Goal: Transaction & Acquisition: Download file/media

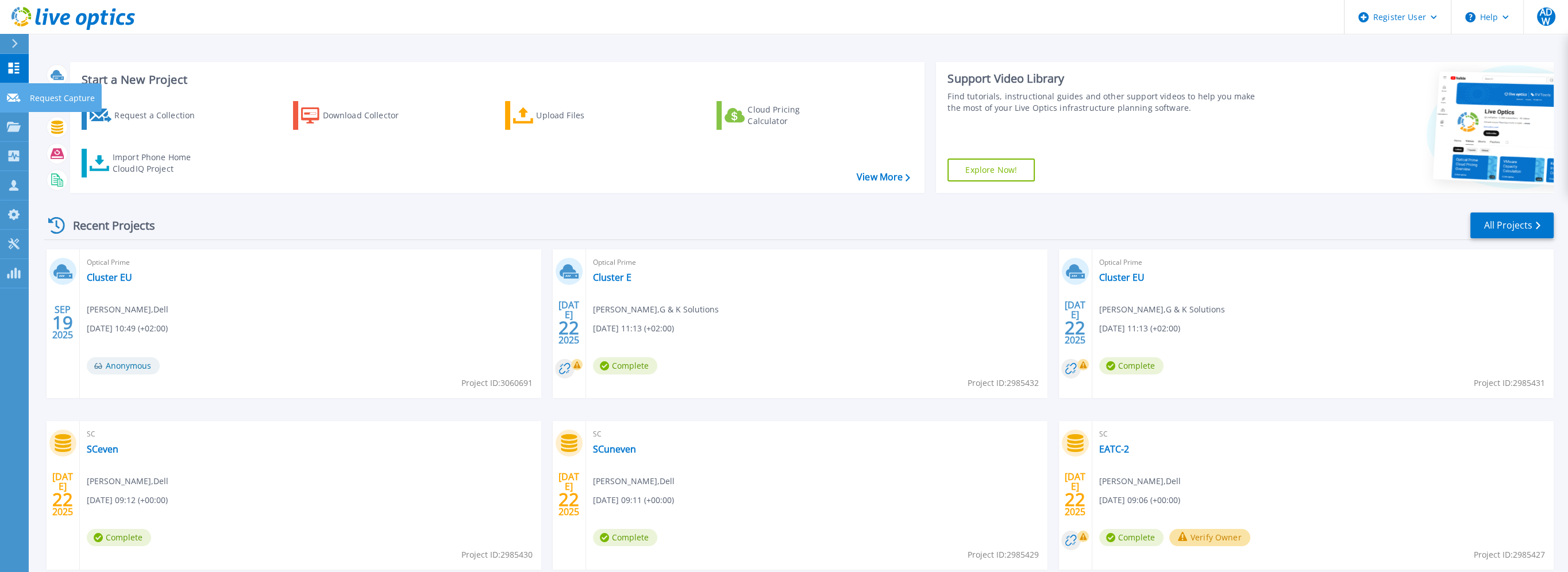
click at [14, 100] on icon at bounding box center [14, 98] width 14 height 9
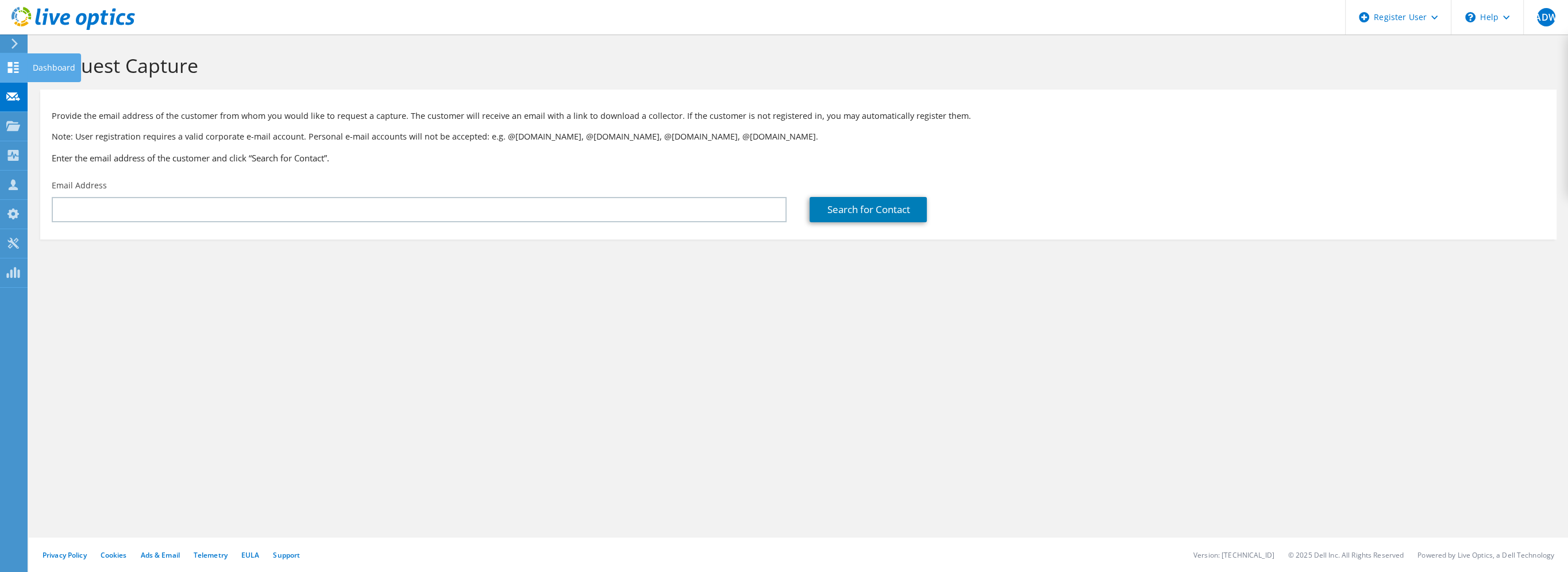
click at [9, 69] on use at bounding box center [14, 68] width 11 height 11
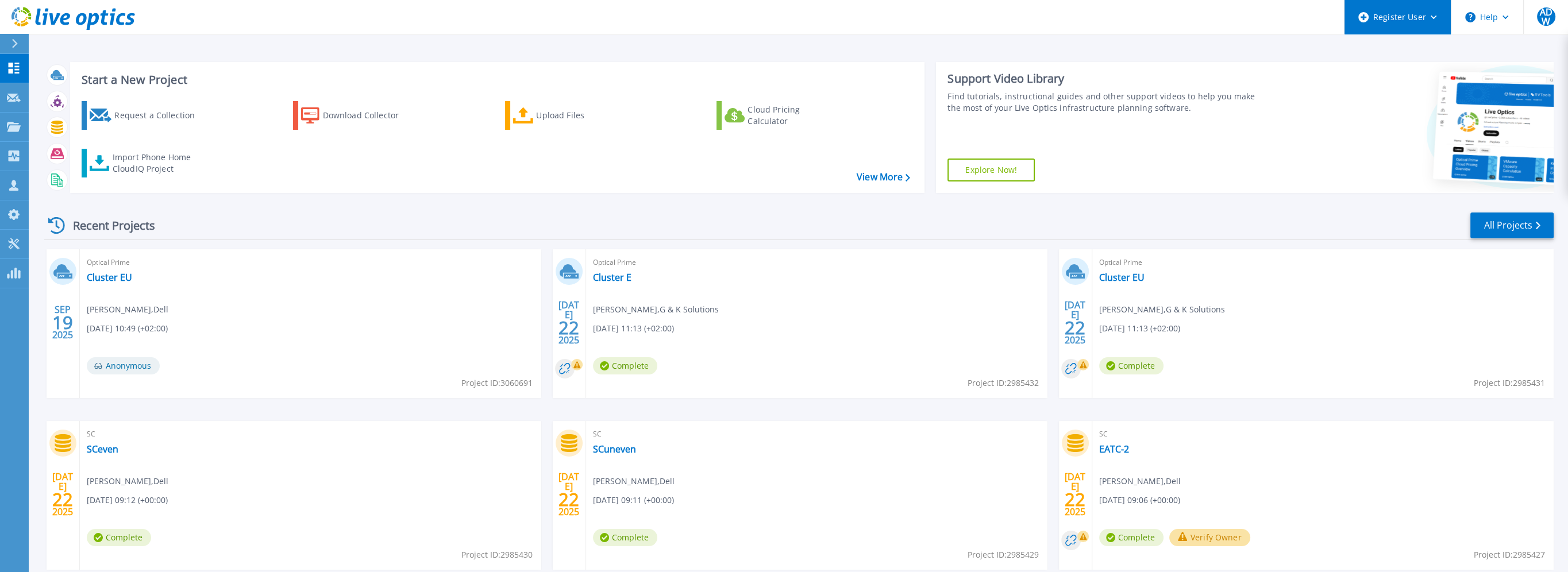
click at [1434, 21] on div "Register User" at bounding box center [1398, 17] width 107 height 34
click at [1346, 102] on div at bounding box center [1415, 127] width 276 height 131
click at [1547, 14] on span "ADW" at bounding box center [1546, 16] width 18 height 18
click at [1241, 60] on div "Start a New Project Request a Collection Download Collector Upload Files Cloud …" at bounding box center [799, 127] width 1509 height 149
click at [15, 280] on link "PowerSizer PowerSizer" at bounding box center [14, 273] width 29 height 29
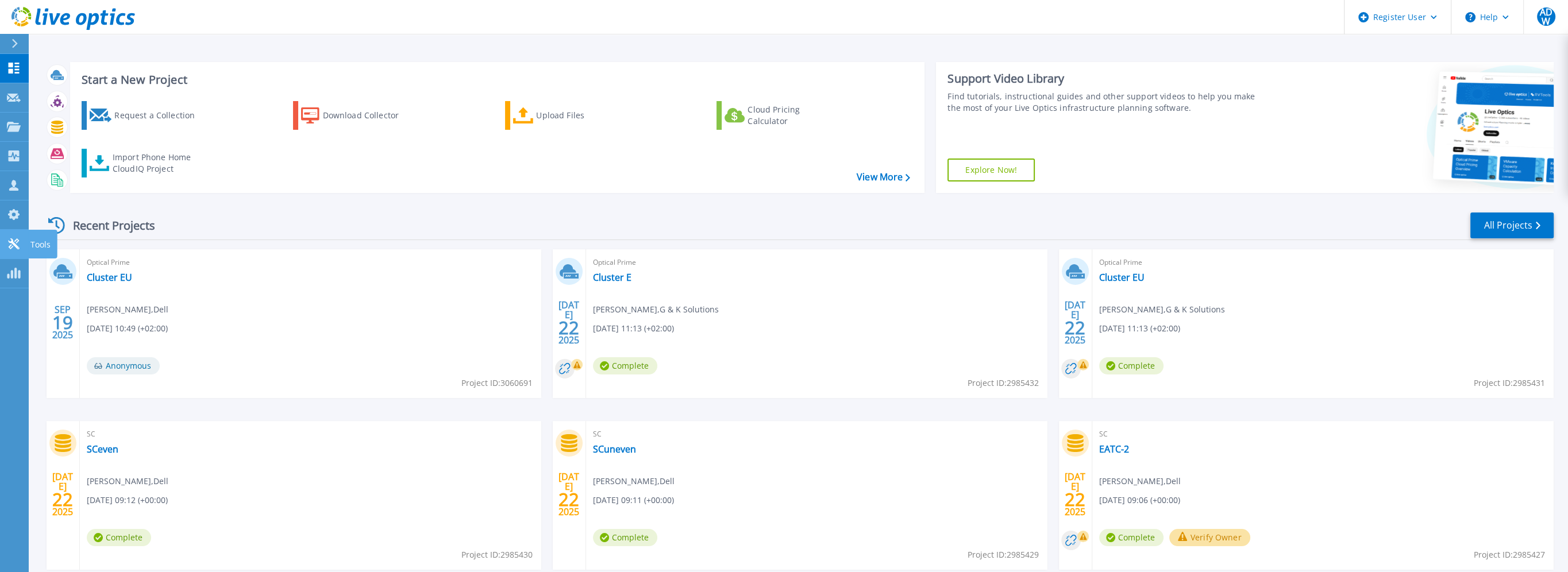
click at [10, 249] on div at bounding box center [14, 243] width 14 height 12
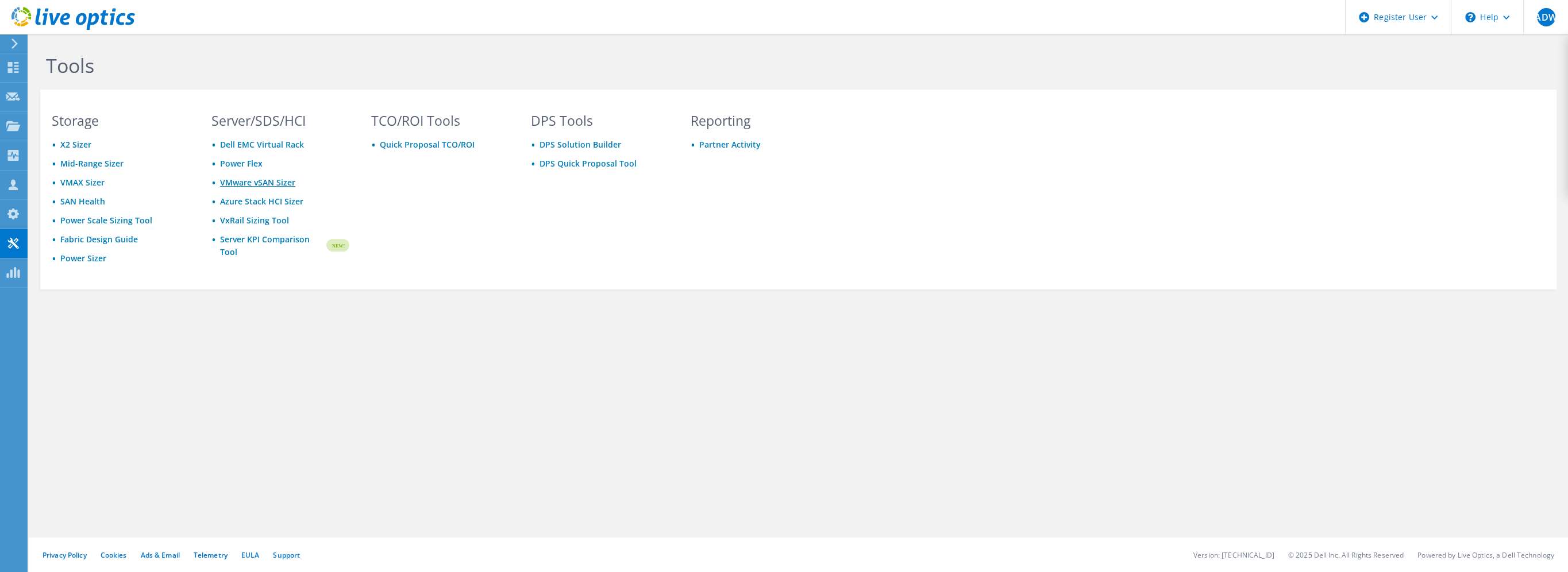
click at [274, 180] on link "VMware vSAN Sizer" at bounding box center [258, 183] width 76 height 11
click at [14, 158] on use at bounding box center [14, 156] width 11 height 11
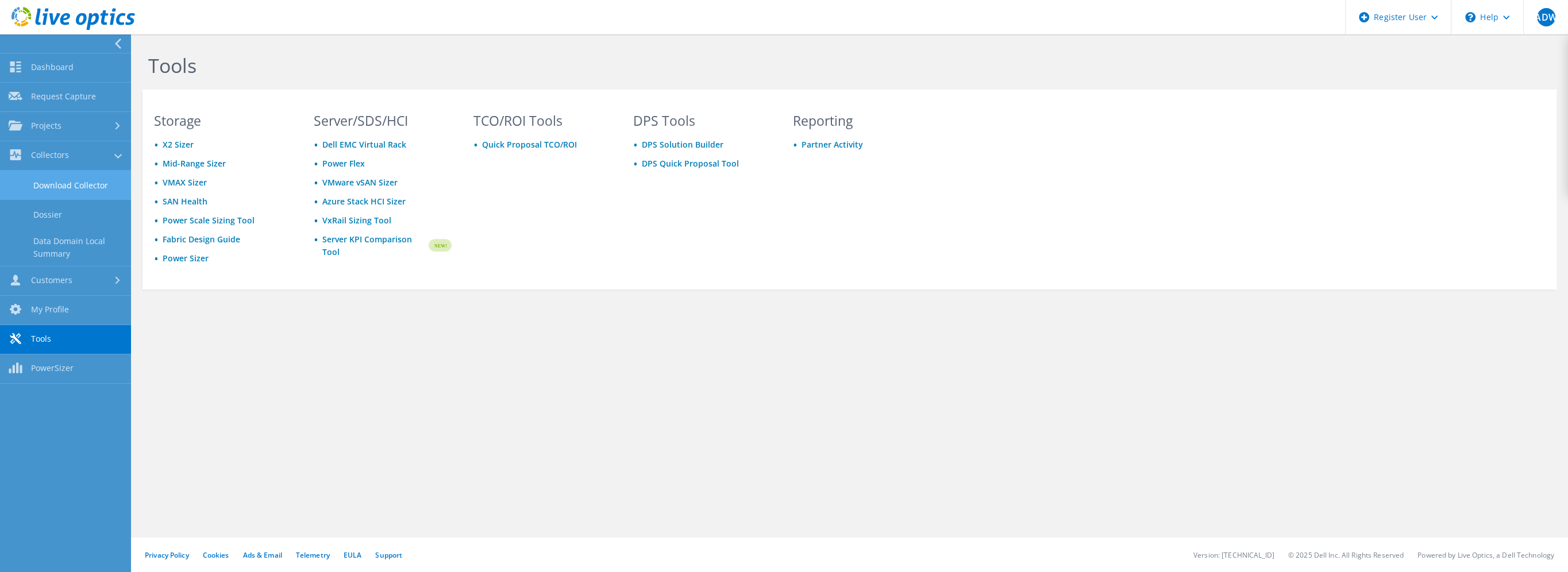
click at [67, 184] on link "Download Collector" at bounding box center [65, 185] width 131 height 29
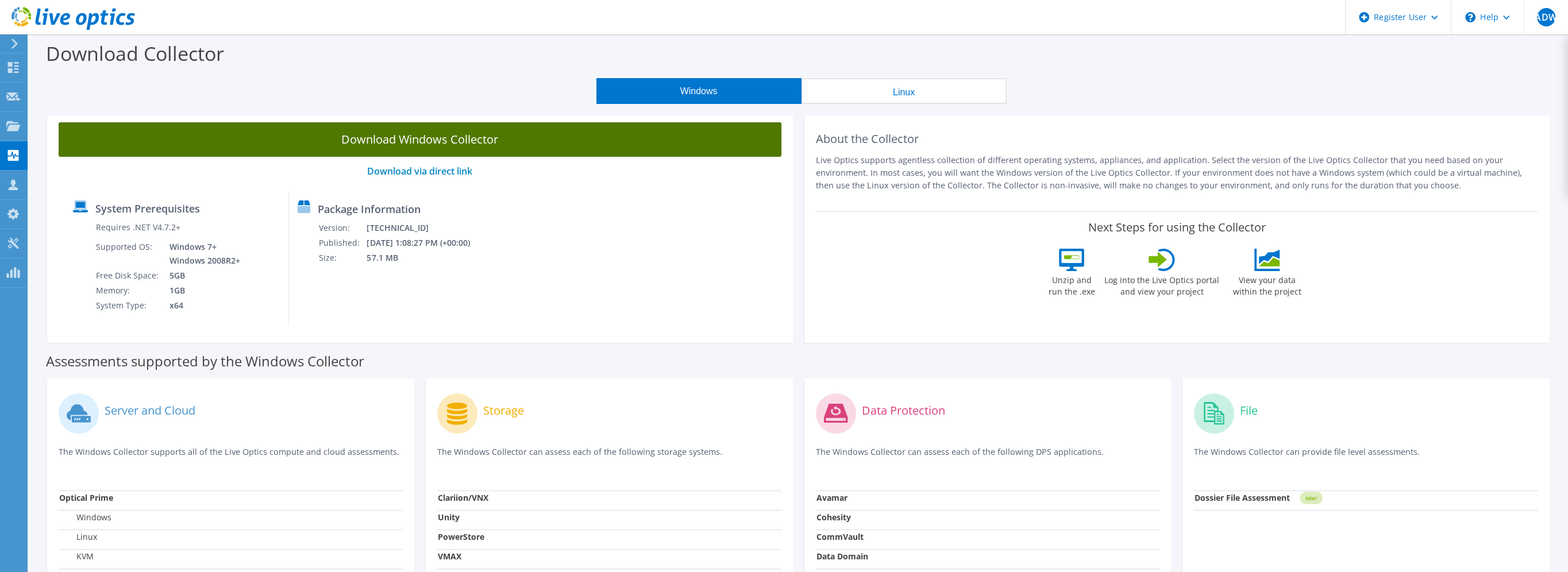
click at [437, 138] on link "Download Windows Collector" at bounding box center [420, 139] width 723 height 34
